Goal: Task Accomplishment & Management: Complete application form

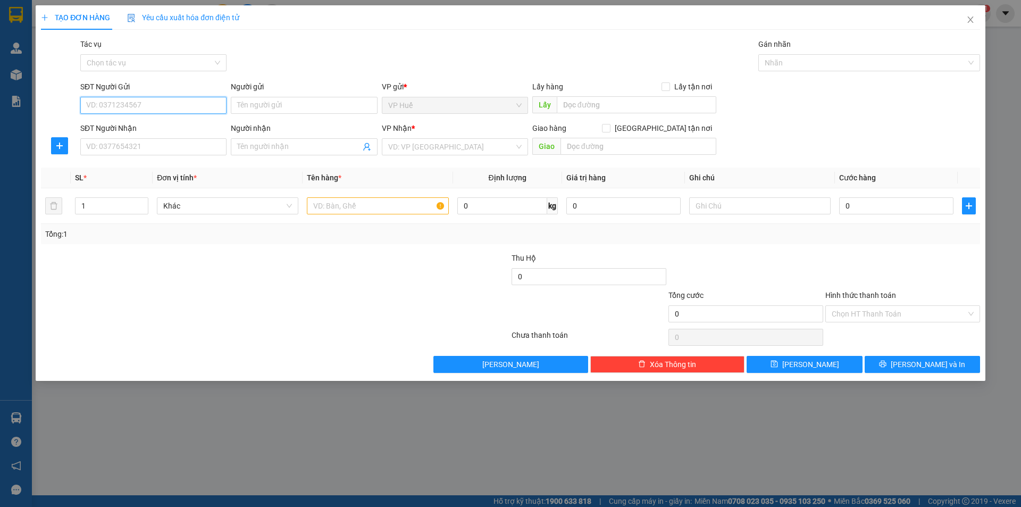
click at [179, 103] on input "SĐT Người Gửi" at bounding box center [153, 105] width 146 height 17
click at [164, 123] on div "0935416000" at bounding box center [153, 127] width 133 height 12
type input "0935416000"
type input "VP HUẾ"
type input "0867891090"
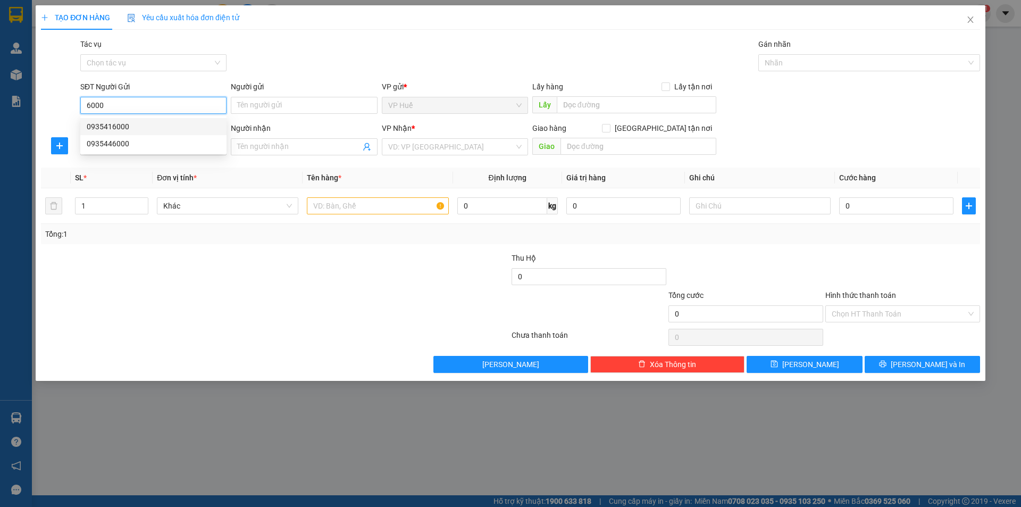
type input "Ngã 3 [GEOGRAPHIC_DATA], [GEOGRAPHIC_DATA]"
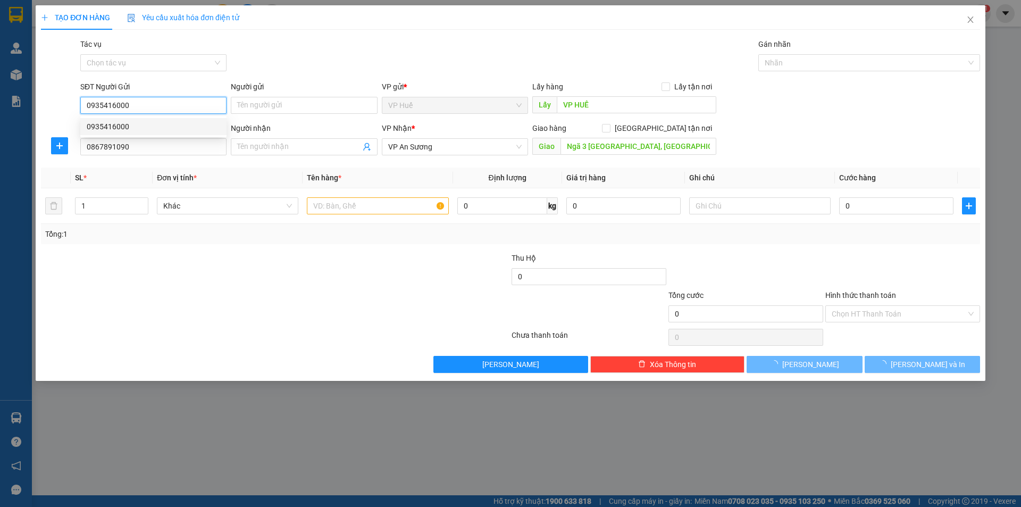
type input "100.000"
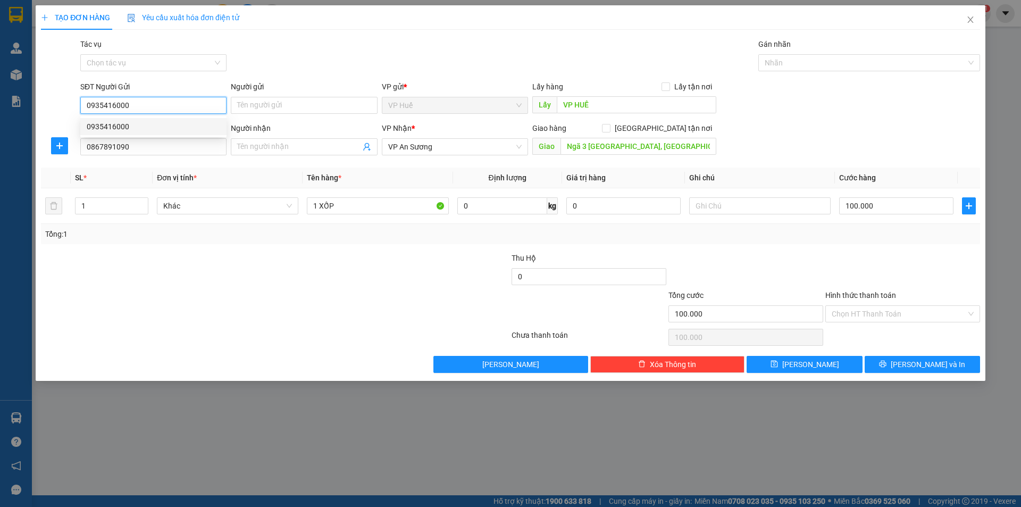
drag, startPoint x: 88, startPoint y: 104, endPoint x: 136, endPoint y: 104, distance: 47.8
click at [136, 104] on input "0935416000" at bounding box center [153, 105] width 146 height 17
type input "0935416000"
click at [157, 148] on input "0867891090" at bounding box center [153, 146] width 146 height 17
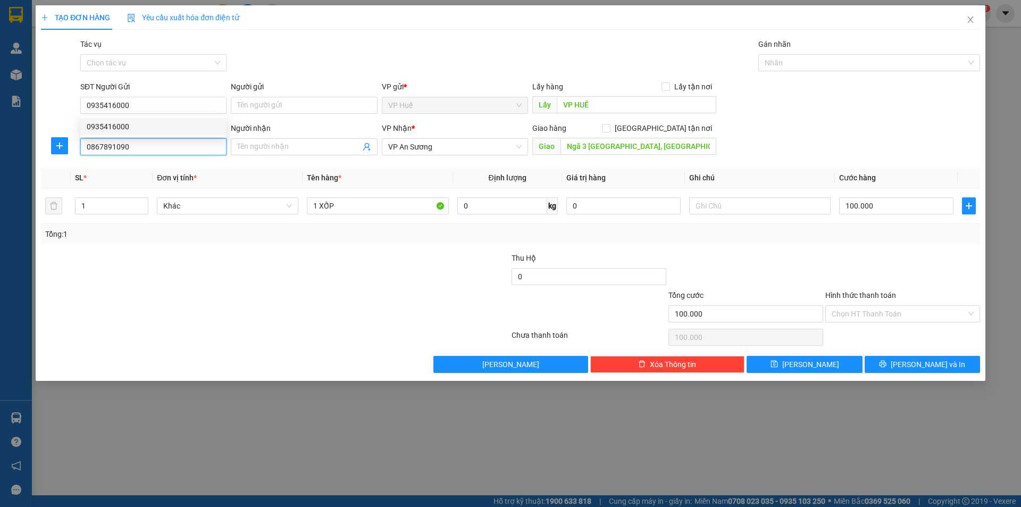
click at [157, 148] on input "0867891090" at bounding box center [153, 146] width 146 height 17
type input "0335150601"
click at [624, 140] on input "Ngã 3 [GEOGRAPHIC_DATA], [GEOGRAPHIC_DATA]" at bounding box center [638, 146] width 156 height 17
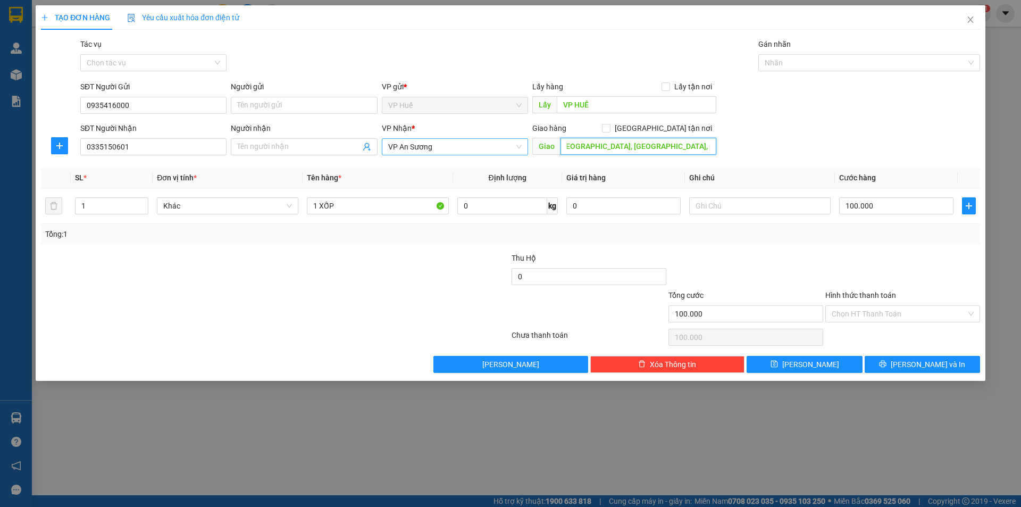
click at [451, 151] on span "VP An Sương" at bounding box center [454, 147] width 133 height 16
type input "[GEOGRAPHIC_DATA], [GEOGRAPHIC_DATA], [GEOGRAPHIC_DATA], [GEOGRAPHIC_DATA]"
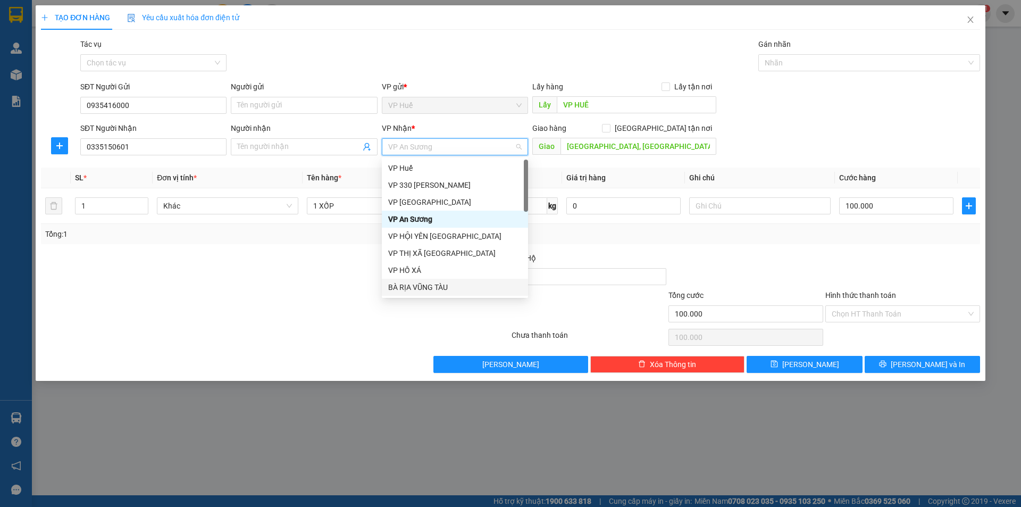
drag, startPoint x: 420, startPoint y: 283, endPoint x: 839, endPoint y: 262, distance: 420.0
click at [420, 284] on div "BÀ RỊA VŨNG TÀU" at bounding box center [454, 287] width 133 height 12
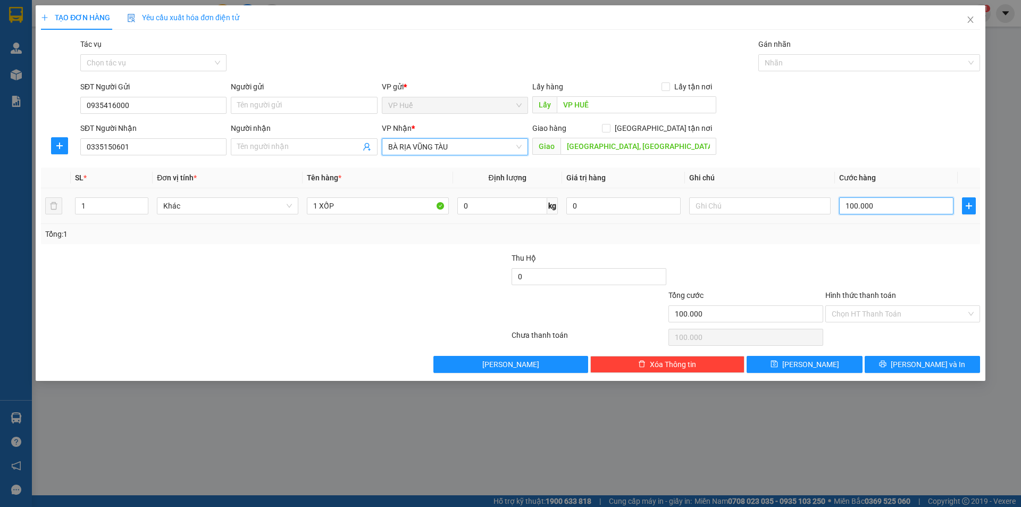
click at [869, 209] on input "100.000" at bounding box center [896, 205] width 114 height 17
click at [793, 117] on div "SĐT Người Gửi 0935416000 Người gửi Tên người gửi VP gửi * VP Huế Lấy hàng Lấy t…" at bounding box center [530, 99] width 904 height 37
click at [144, 145] on input "0335150601" at bounding box center [153, 146] width 146 height 17
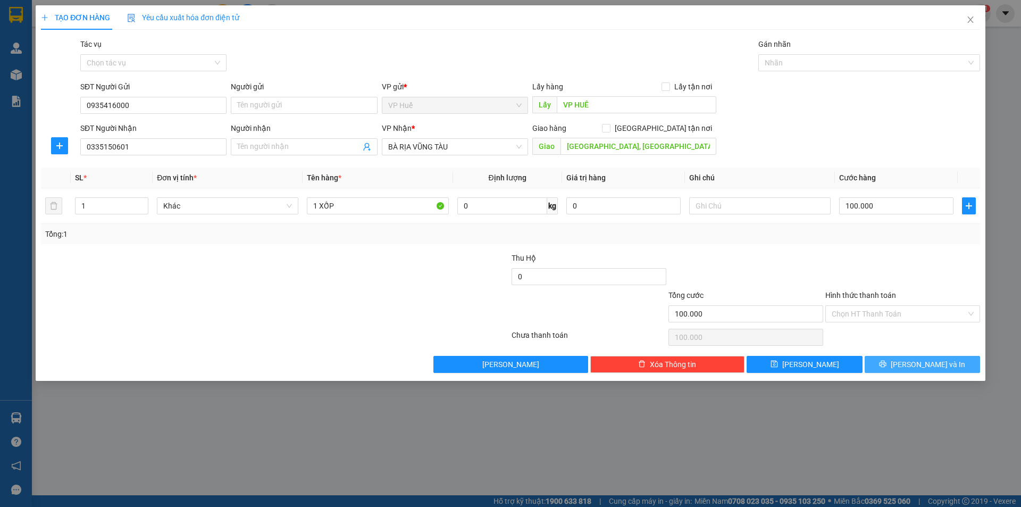
click at [948, 366] on button "[PERSON_NAME] và In" at bounding box center [921, 364] width 115 height 17
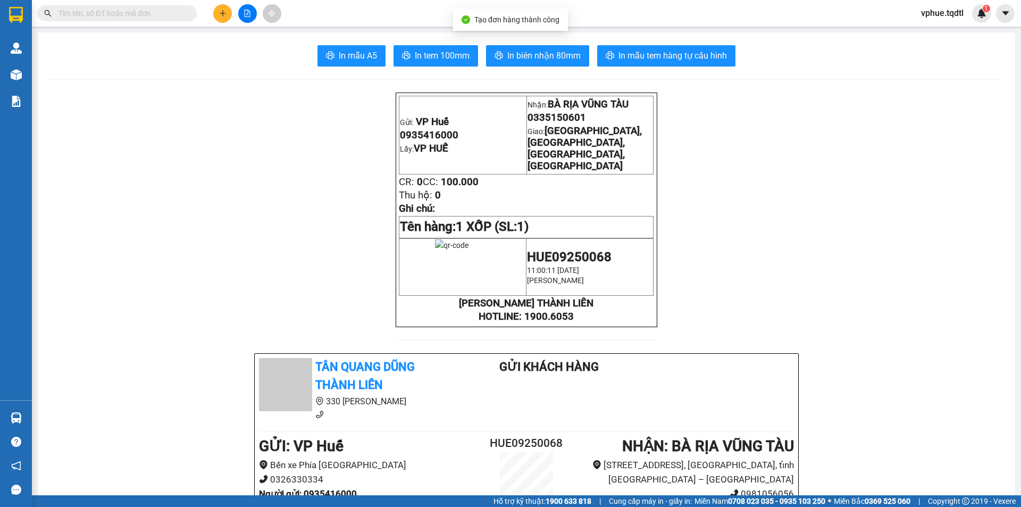
click at [562, 53] on span "In biên nhận 80mm" at bounding box center [543, 55] width 73 height 13
click at [583, 139] on span "[GEOGRAPHIC_DATA], [GEOGRAPHIC_DATA], [GEOGRAPHIC_DATA], [GEOGRAPHIC_DATA]" at bounding box center [584, 148] width 114 height 47
drag, startPoint x: 563, startPoint y: 131, endPoint x: 618, endPoint y: 141, distance: 55.7
click at [618, 141] on span "[GEOGRAPHIC_DATA], [GEOGRAPHIC_DATA], [GEOGRAPHIC_DATA], [GEOGRAPHIC_DATA]" at bounding box center [584, 148] width 114 height 47
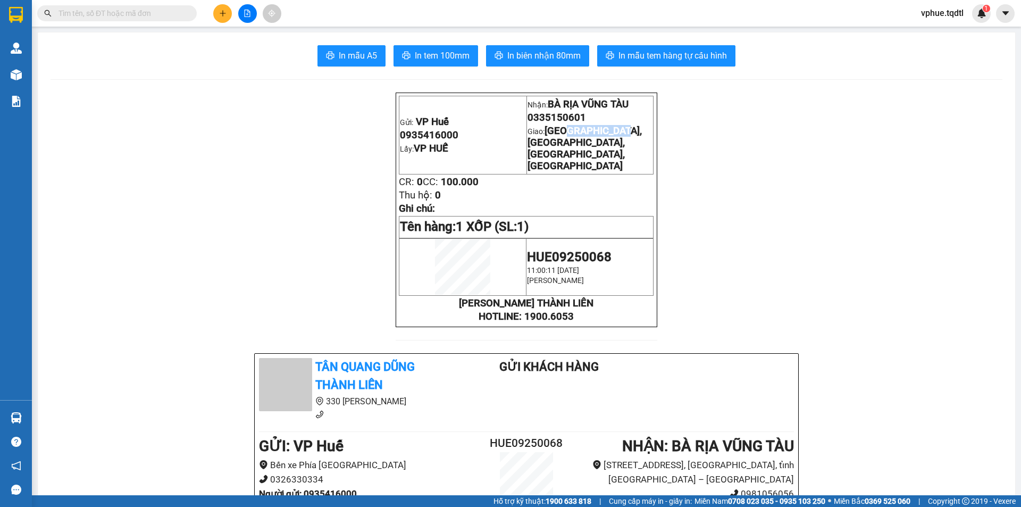
click at [618, 141] on span "[GEOGRAPHIC_DATA], [GEOGRAPHIC_DATA], [GEOGRAPHIC_DATA], [GEOGRAPHIC_DATA]" at bounding box center [584, 148] width 114 height 47
drag, startPoint x: 536, startPoint y: 154, endPoint x: 570, endPoint y: 154, distance: 33.5
click at [570, 154] on span "[GEOGRAPHIC_DATA], [GEOGRAPHIC_DATA], [GEOGRAPHIC_DATA], [GEOGRAPHIC_DATA]" at bounding box center [584, 148] width 114 height 47
click at [627, 56] on span "In mẫu tem hàng tự cấu hình" at bounding box center [672, 55] width 108 height 13
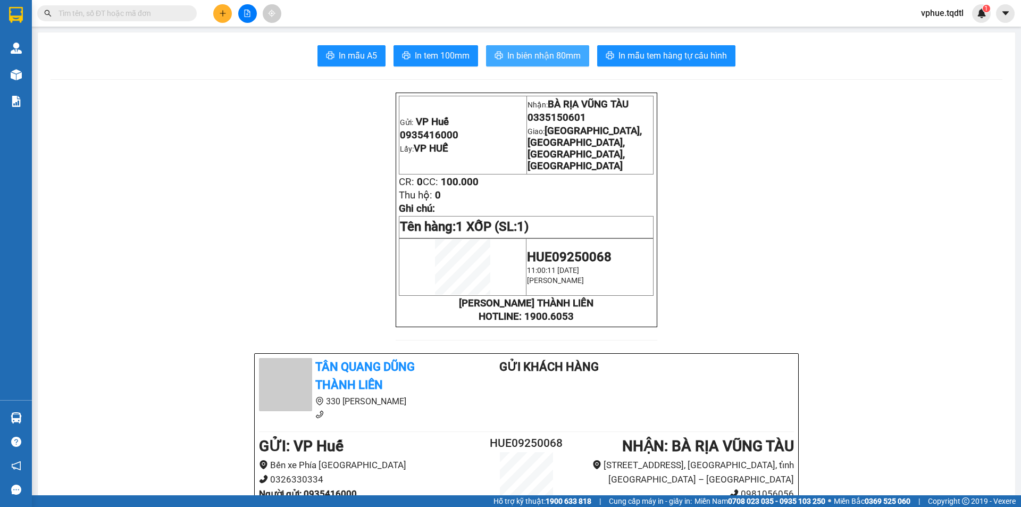
click at [549, 61] on span "In biên nhận 80mm" at bounding box center [543, 55] width 73 height 13
click at [584, 137] on span "[GEOGRAPHIC_DATA], [GEOGRAPHIC_DATA], [GEOGRAPHIC_DATA], [GEOGRAPHIC_DATA]" at bounding box center [584, 148] width 114 height 47
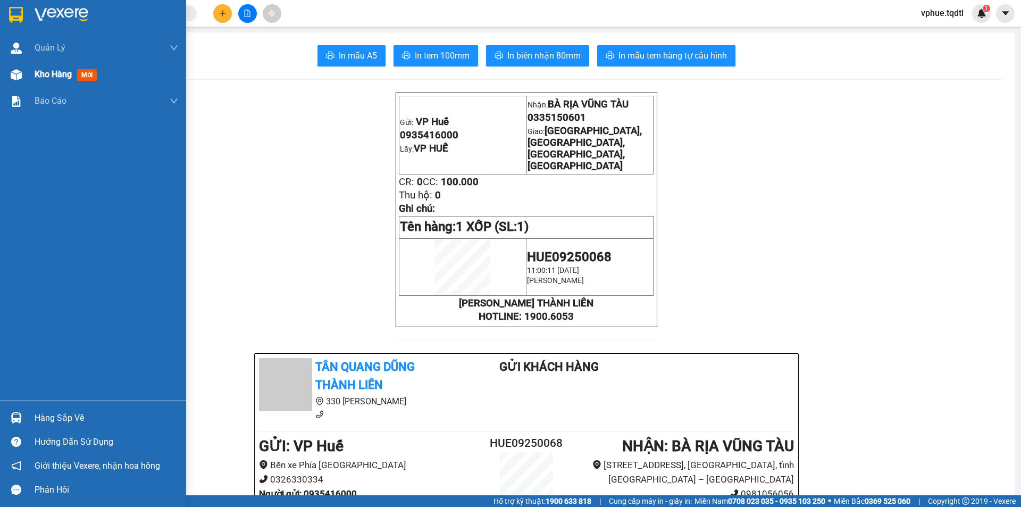
click at [56, 83] on div "Kho hàng mới" at bounding box center [107, 74] width 144 height 27
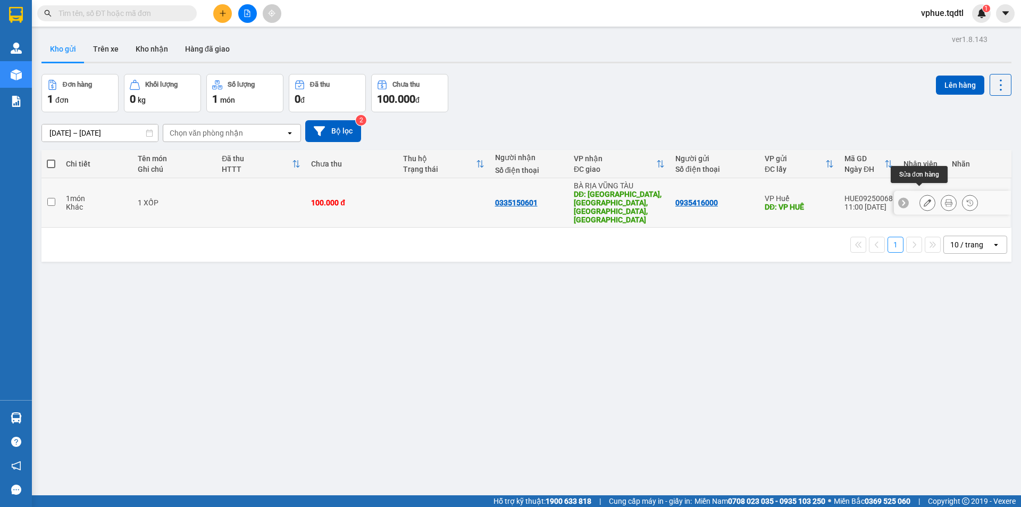
click at [923, 199] on icon at bounding box center [926, 202] width 7 height 7
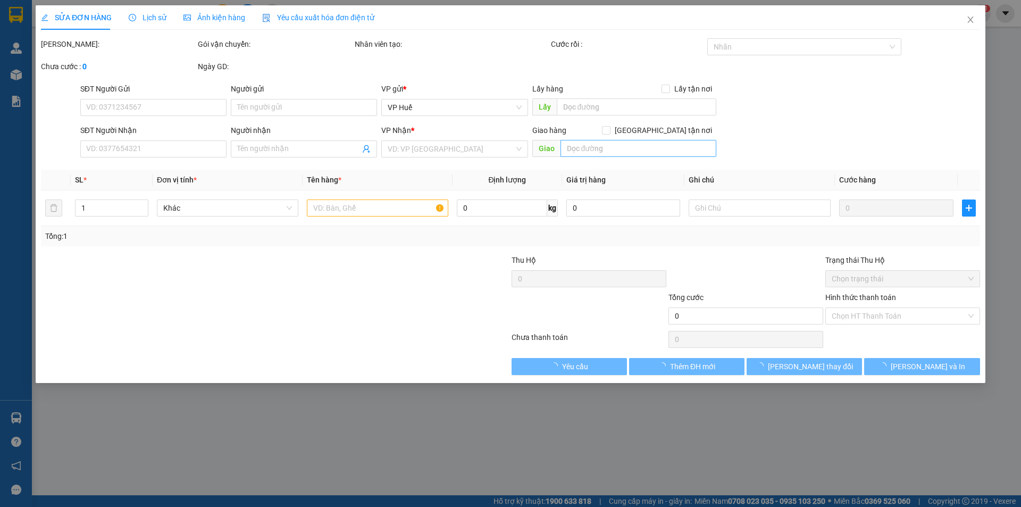
type input "0935416000"
type input "VP HUẾ"
type input "0335150601"
type input "[GEOGRAPHIC_DATA], [GEOGRAPHIC_DATA], [GEOGRAPHIC_DATA], [GEOGRAPHIC_DATA]"
type input "100.000"
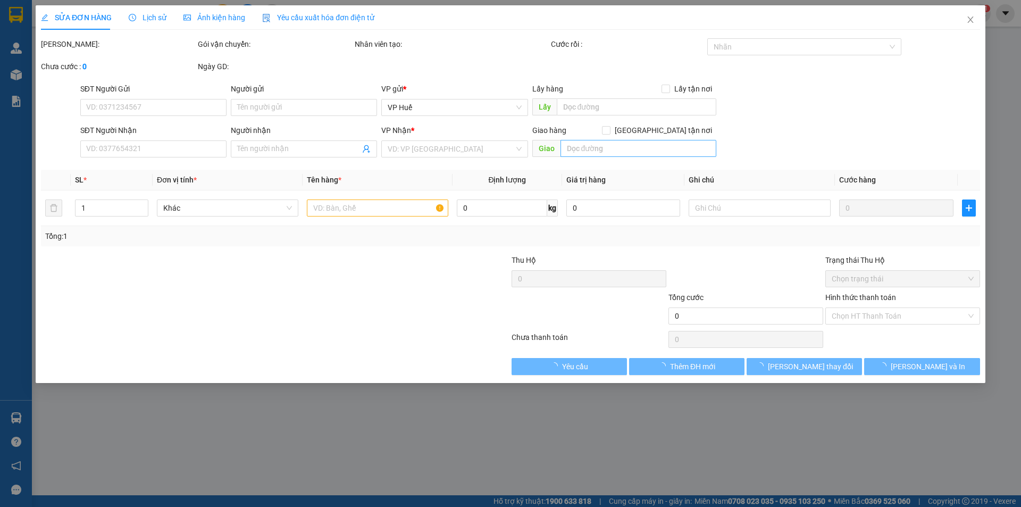
type input "100.000"
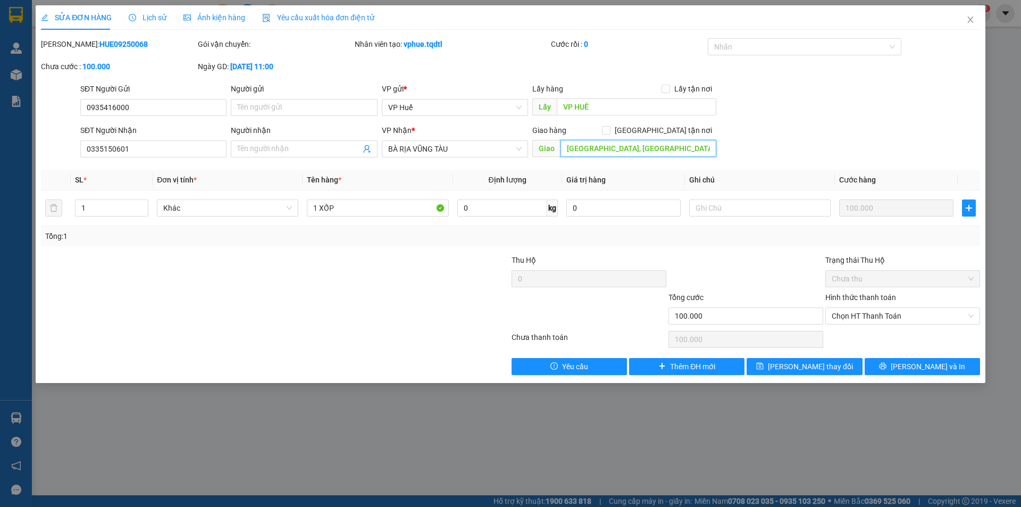
click at [568, 148] on input "[GEOGRAPHIC_DATA], [GEOGRAPHIC_DATA], [GEOGRAPHIC_DATA], [GEOGRAPHIC_DATA]" at bounding box center [638, 148] width 156 height 17
type input "Ngã 3 [GEOGRAPHIC_DATA], [GEOGRAPHIC_DATA], [GEOGRAPHIC_DATA], [GEOGRAPHIC_DATA]"
click at [837, 358] on button "[PERSON_NAME] thay đổi" at bounding box center [803, 366] width 115 height 17
